Goal: Contribute content: Contribute content

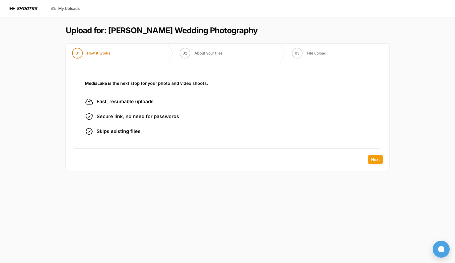
click at [377, 161] on span "Next" at bounding box center [375, 159] width 9 height 5
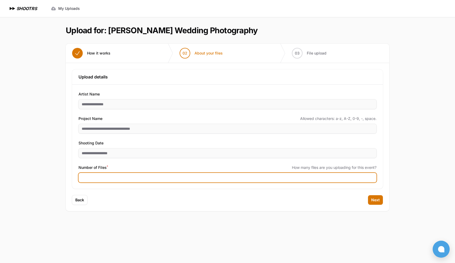
click at [202, 180] on input "Number of Files *" at bounding box center [228, 178] width 298 height 10
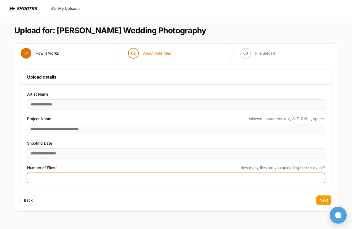
type input "****"
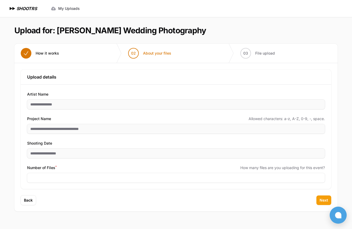
click at [320, 198] on span "Next" at bounding box center [324, 200] width 9 height 5
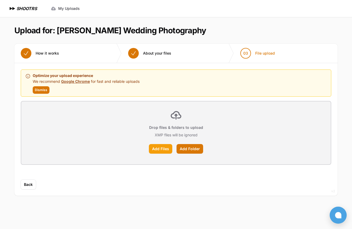
click at [166, 148] on label "Add Files" at bounding box center [160, 149] width 23 height 10
click at [0, 0] on input "Add Files" at bounding box center [0, 0] width 0 height 0
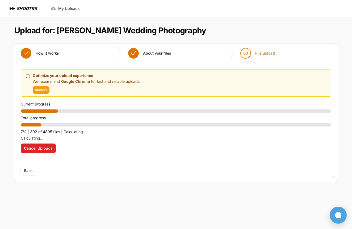
click at [42, 90] on span "Dismiss" at bounding box center [41, 90] width 13 height 4
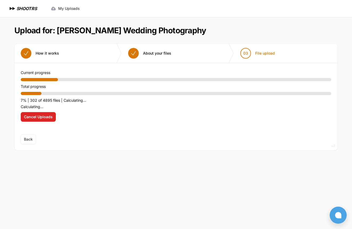
click at [79, 102] on p "7% | 302 of 4895 files | Calculating..." at bounding box center [176, 100] width 311 height 6
